Goal: Task Accomplishment & Management: Complete application form

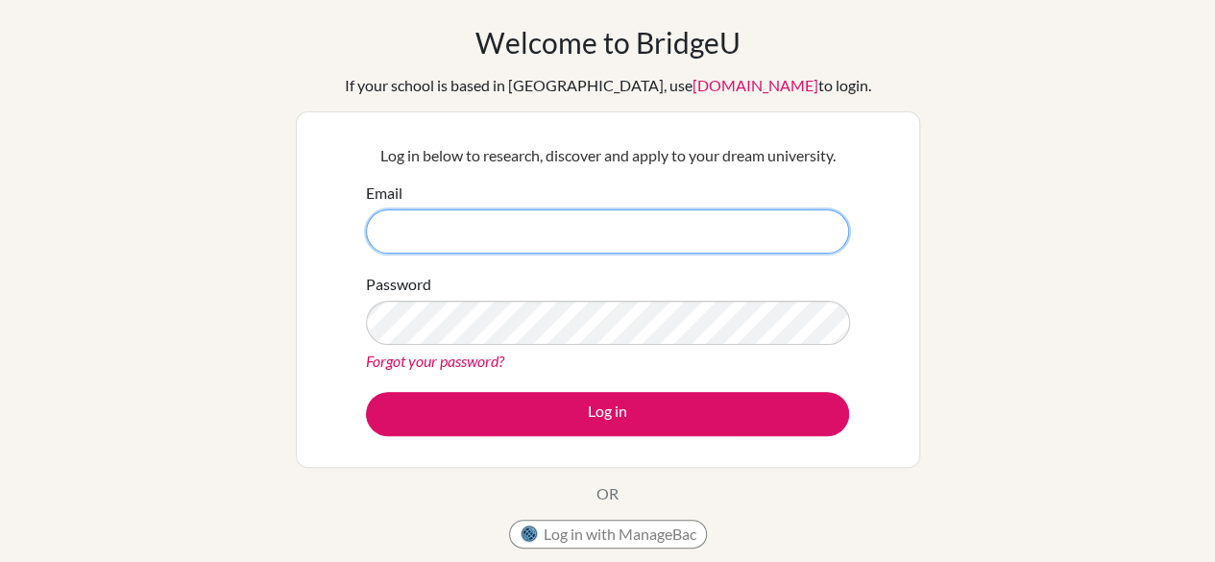
scroll to position [192, 0]
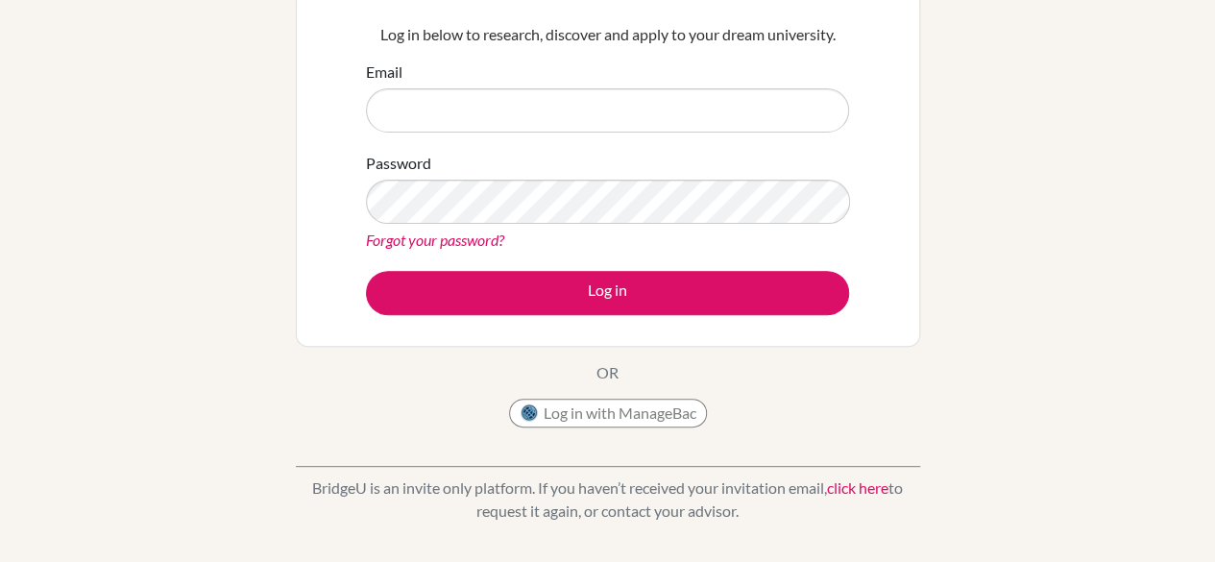
click at [626, 132] on form "Email Password Forgot your password? Log in" at bounding box center [607, 188] width 483 height 255
click at [624, 119] on input "Email" at bounding box center [607, 110] width 483 height 44
type input "[EMAIL_ADDRESS][DOMAIN_NAME]"
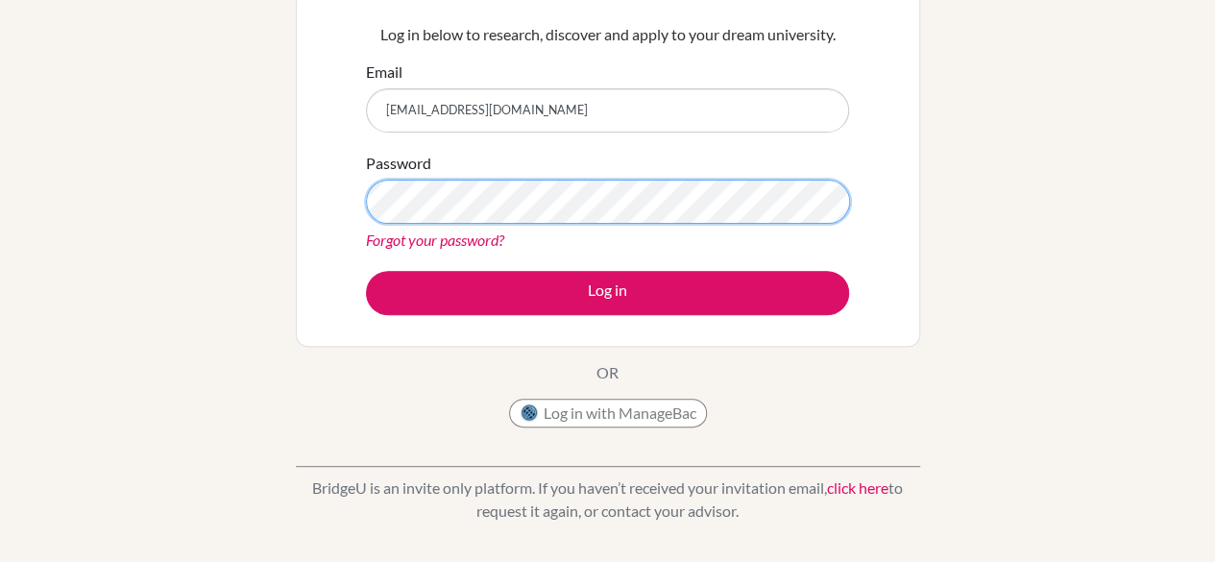
click at [366, 271] on button "Log in" at bounding box center [607, 293] width 483 height 44
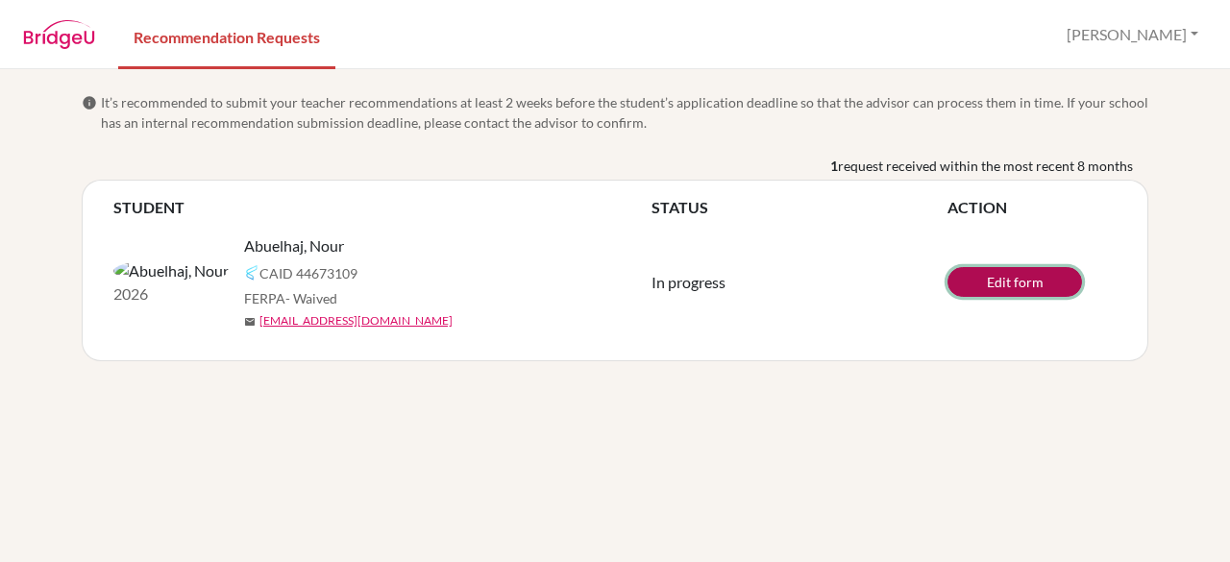
click at [976, 280] on link "Edit form" at bounding box center [1014, 282] width 134 height 30
